Goal: Transaction & Acquisition: Download file/media

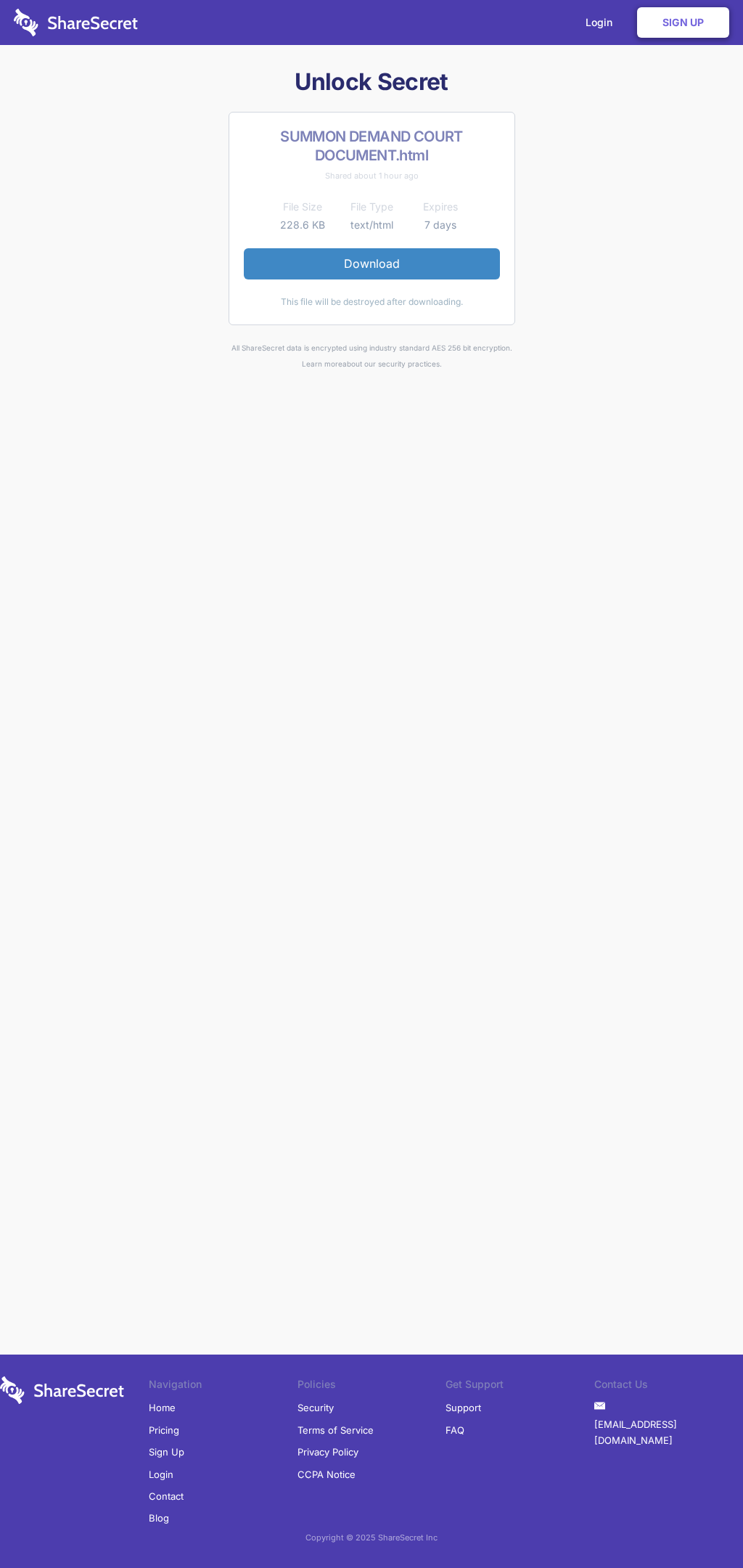
click at [371, 263] on link "Download" at bounding box center [371, 262] width 256 height 30
